Goal: Go to known website: Access a specific website the user already knows

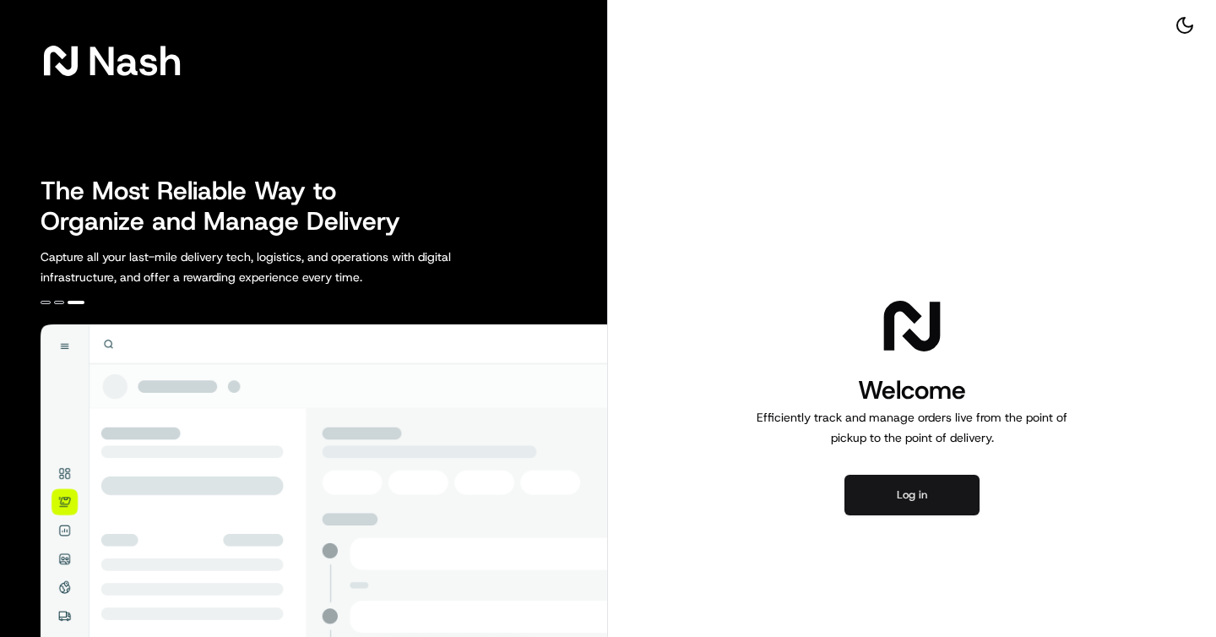
click at [901, 488] on button "Log in" at bounding box center [911, 494] width 135 height 41
